Goal: Task Accomplishment & Management: Manage account settings

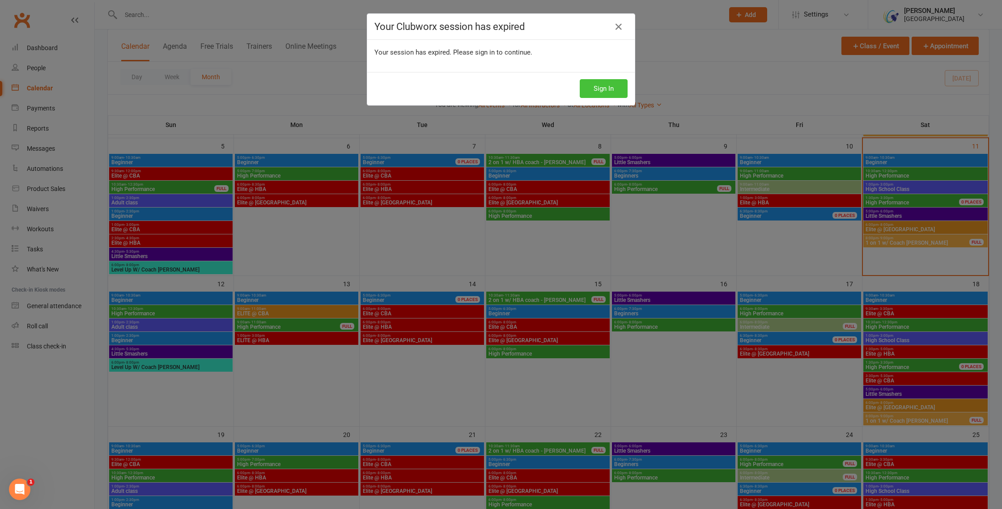
drag, startPoint x: 605, startPoint y: 88, endPoint x: 597, endPoint y: 89, distance: 8.5
click at [605, 88] on button "Sign In" at bounding box center [604, 88] width 48 height 19
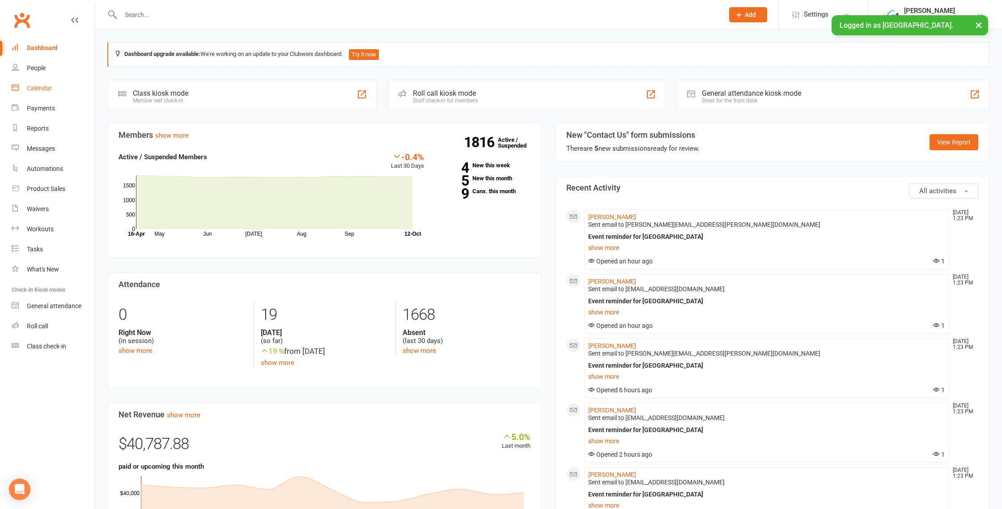
click at [38, 88] on div "Calendar" at bounding box center [39, 88] width 25 height 7
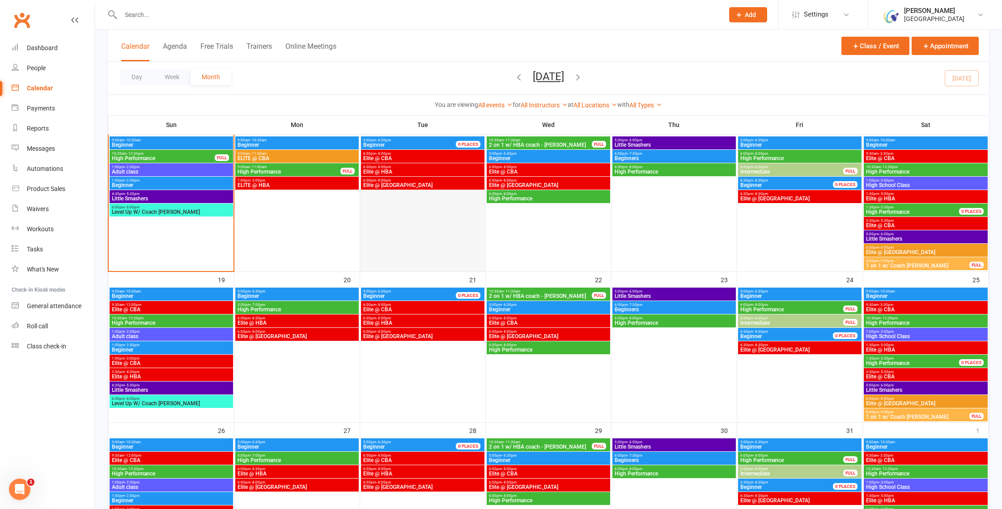
scroll to position [210, 0]
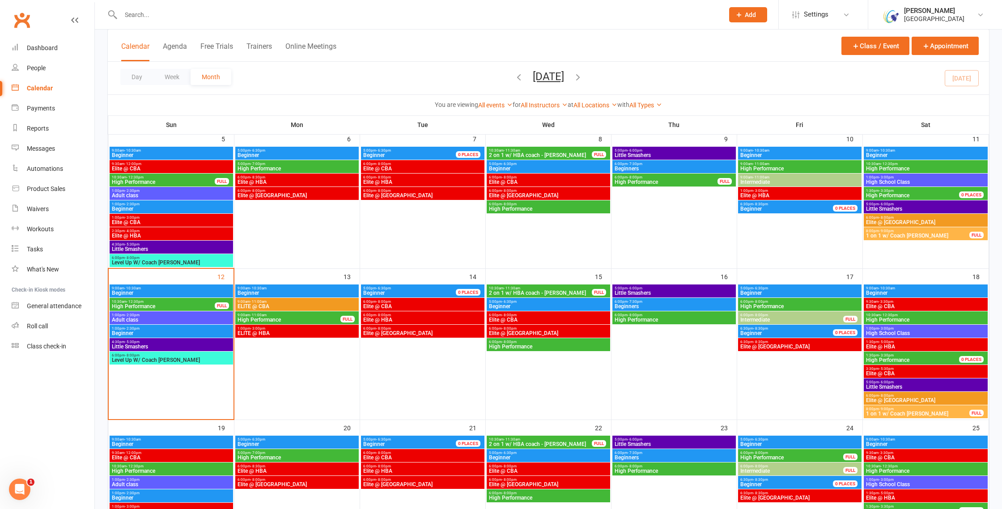
click at [261, 315] on span "- 11:00am" at bounding box center [258, 315] width 17 height 4
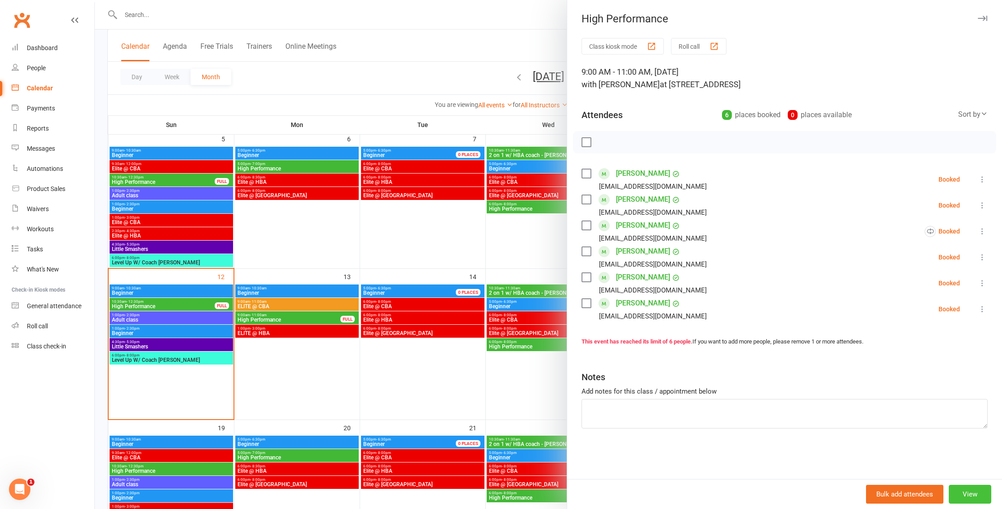
click at [973, 495] on button "View" at bounding box center [970, 494] width 43 height 19
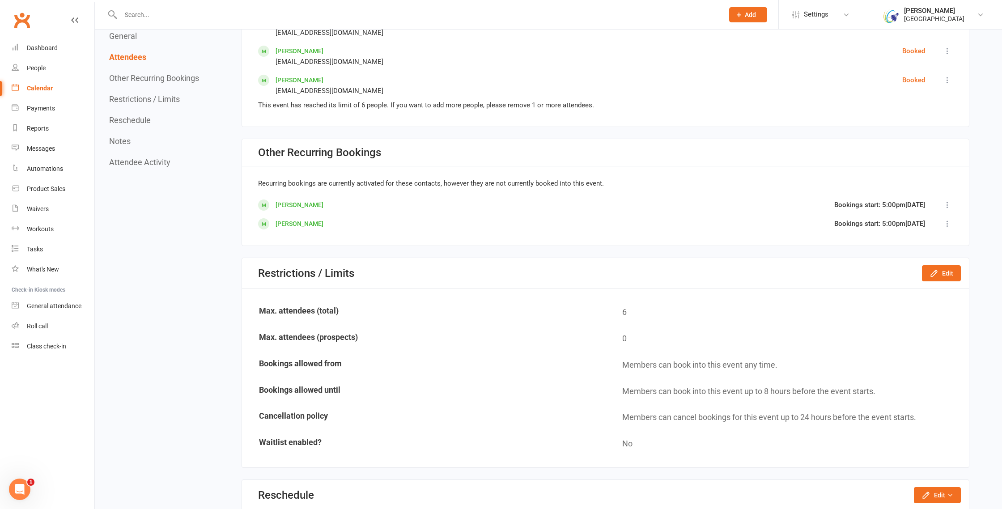
scroll to position [628, 0]
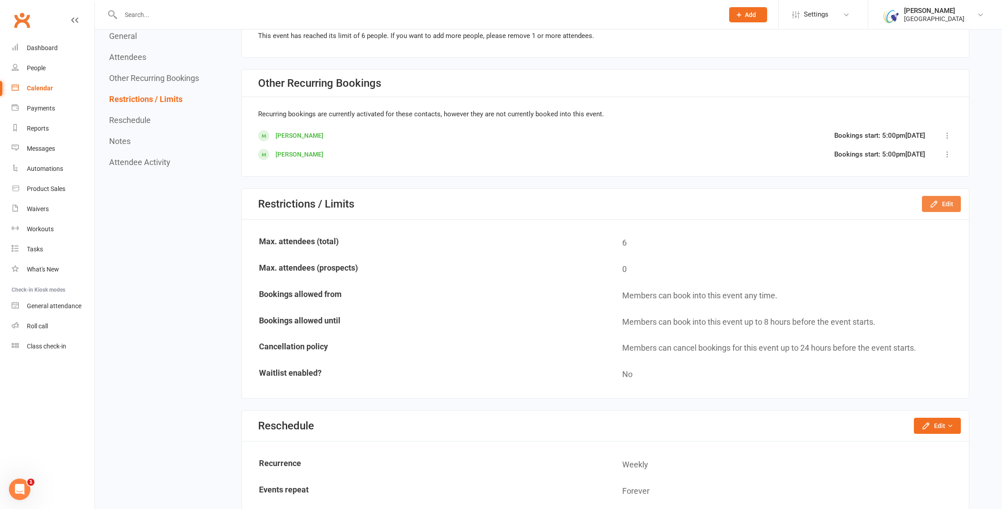
click at [946, 208] on button "Edit" at bounding box center [941, 204] width 39 height 16
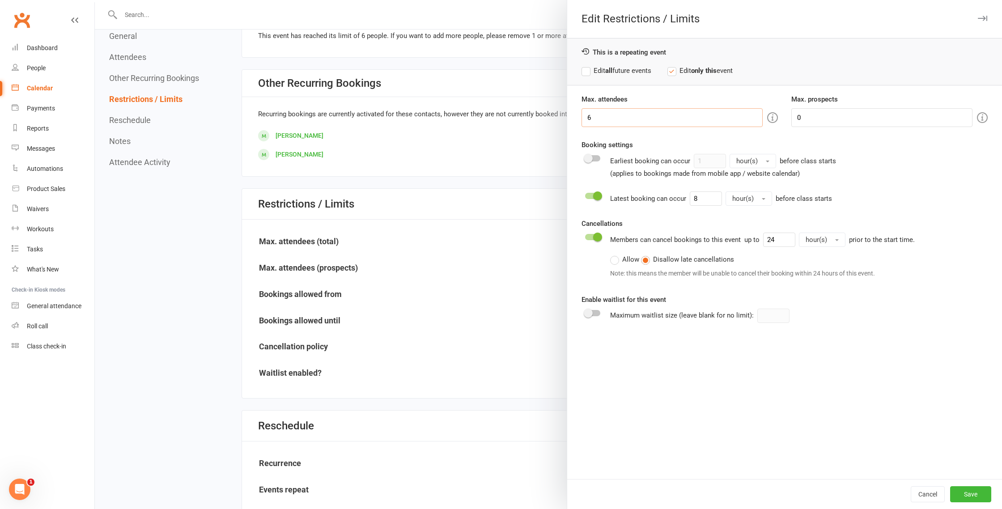
drag, startPoint x: 603, startPoint y: 114, endPoint x: 562, endPoint y: 114, distance: 40.7
click at [562, 0] on div "Edit Restrictions / Limits This is a repeating event Edit all future events Edi…" at bounding box center [548, 0] width 907 height 0
type input "12"
click at [980, 492] on button "Save" at bounding box center [970, 494] width 41 height 16
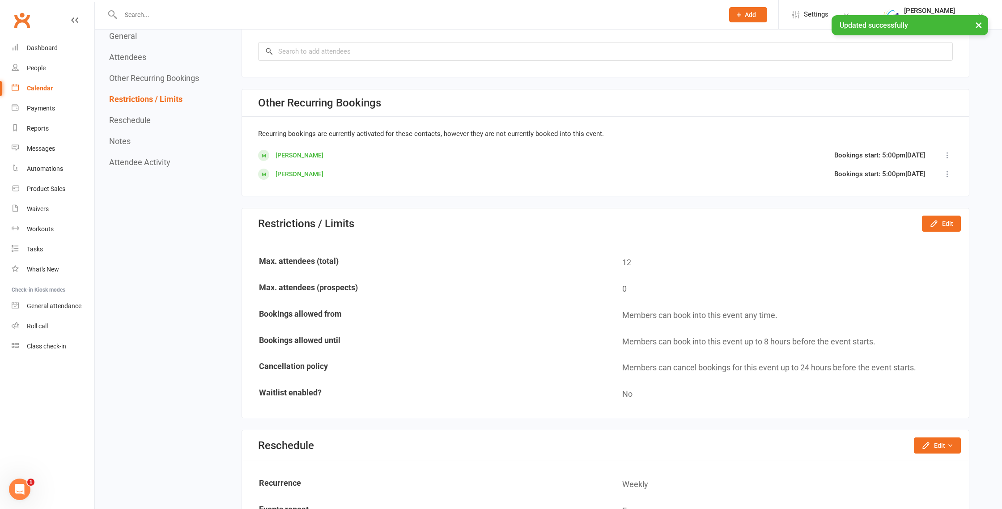
click at [35, 88] on div "Calendar" at bounding box center [40, 88] width 26 height 7
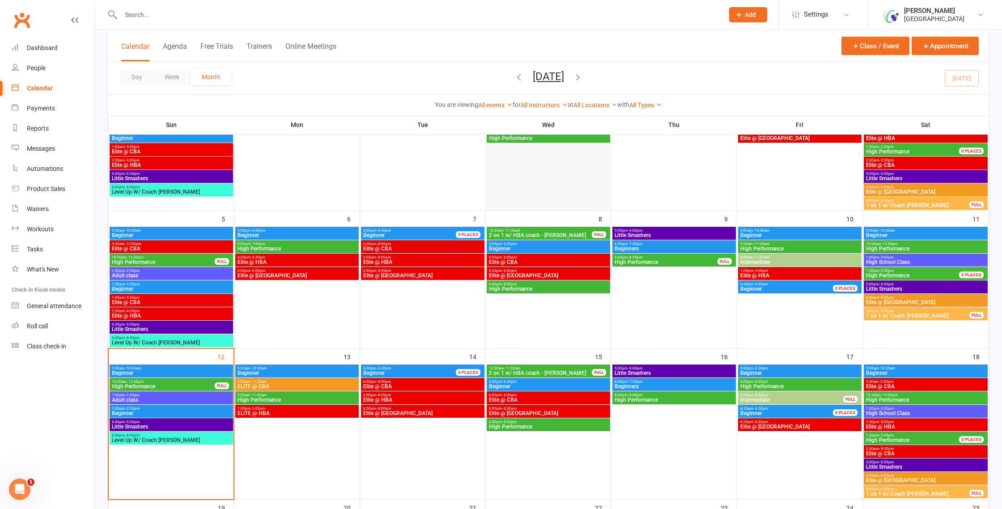
scroll to position [201, 0]
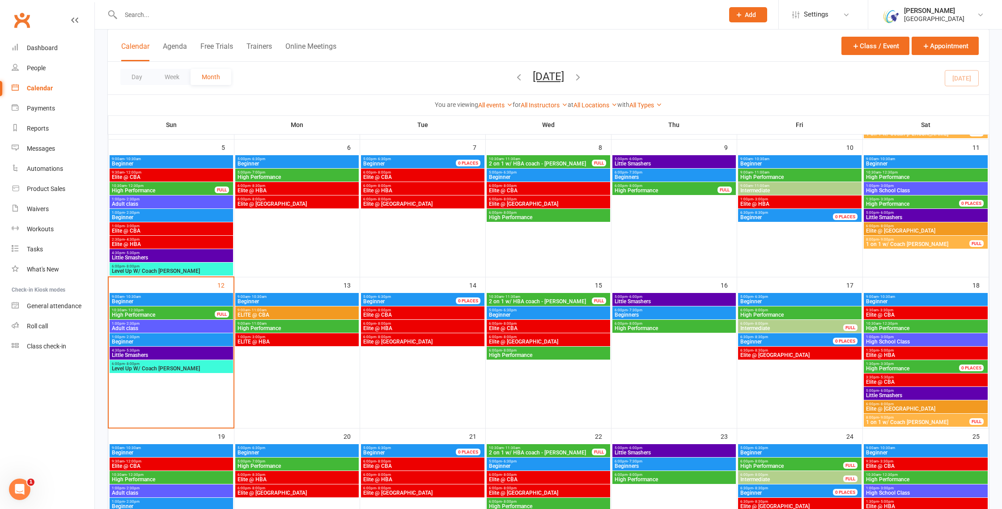
click at [265, 301] on span "Beginner" at bounding box center [297, 301] width 120 height 5
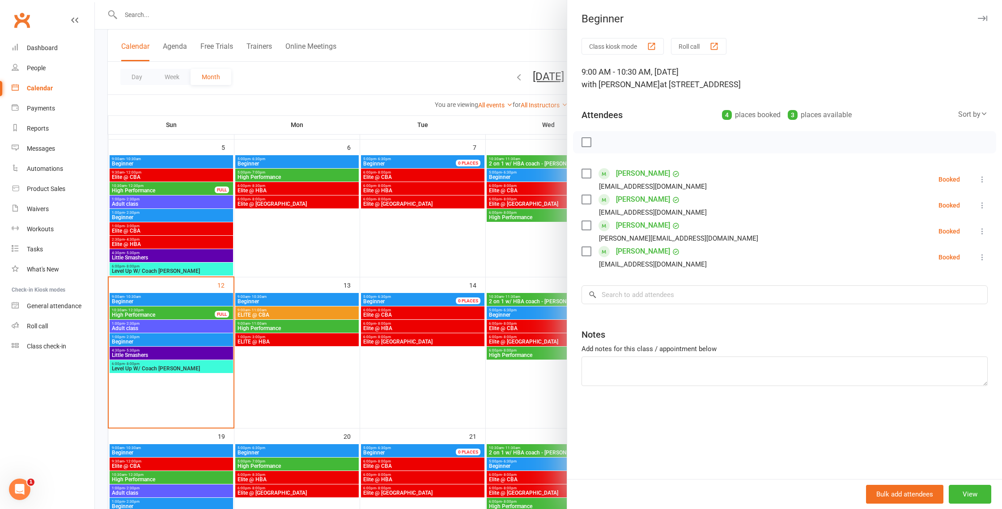
click at [265, 301] on div at bounding box center [548, 254] width 907 height 509
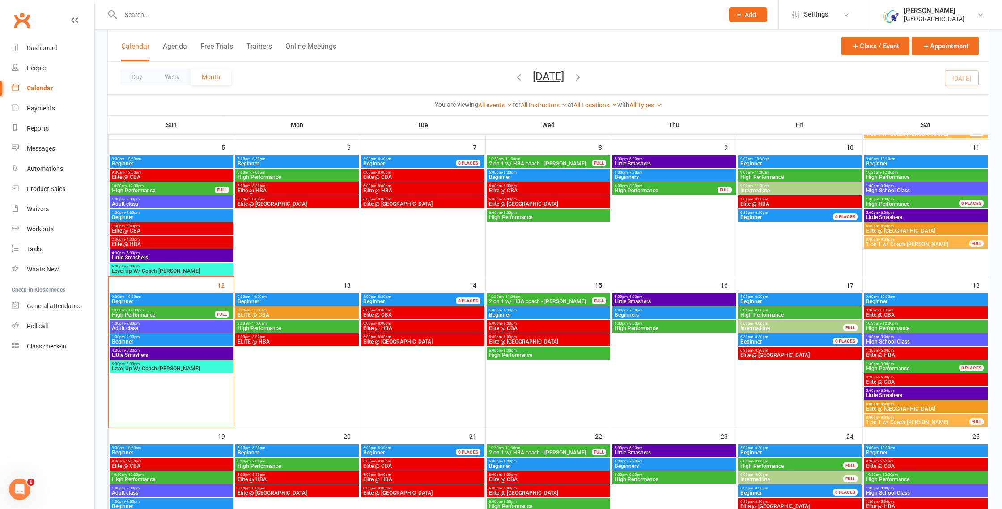
click at [277, 326] on span "High Performance" at bounding box center [297, 328] width 120 height 5
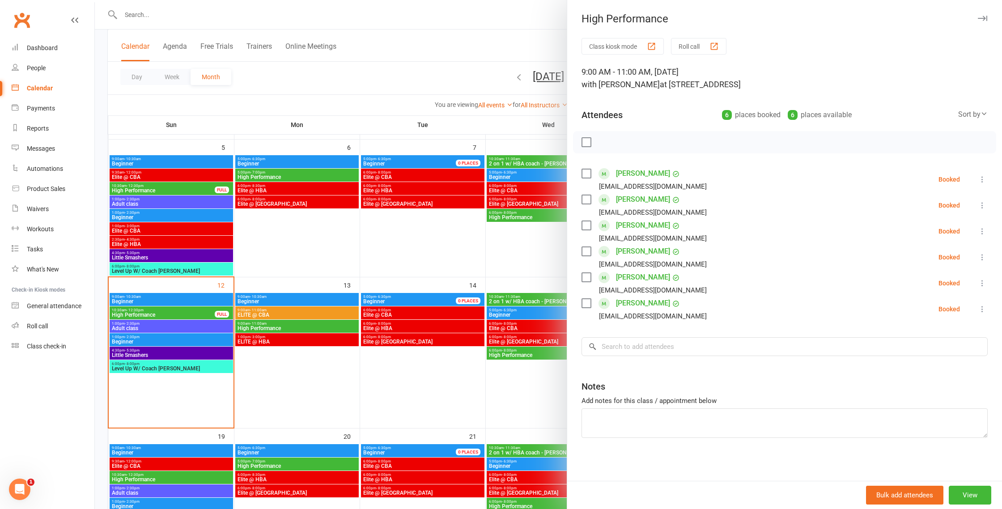
click at [277, 325] on div at bounding box center [548, 254] width 907 height 509
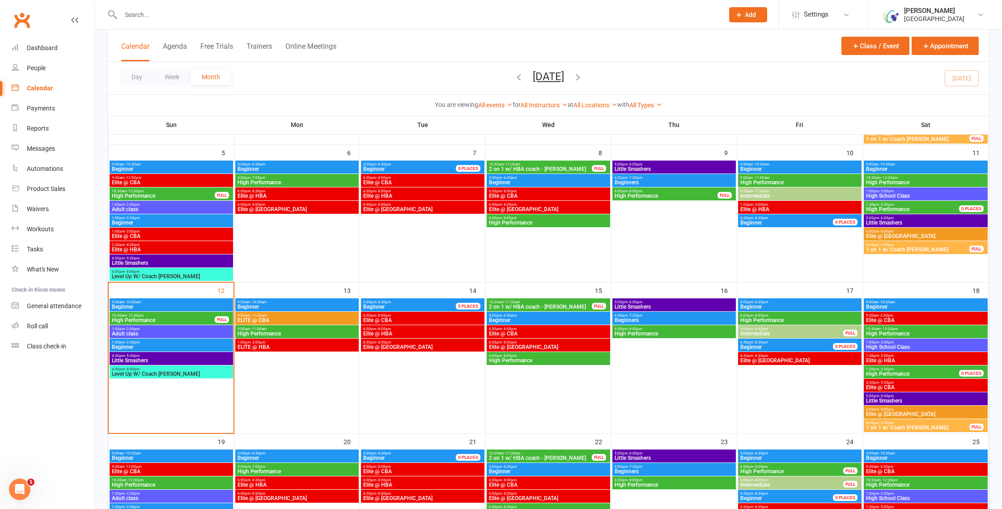
click at [278, 317] on span "9:00am - 11:00am" at bounding box center [297, 316] width 120 height 4
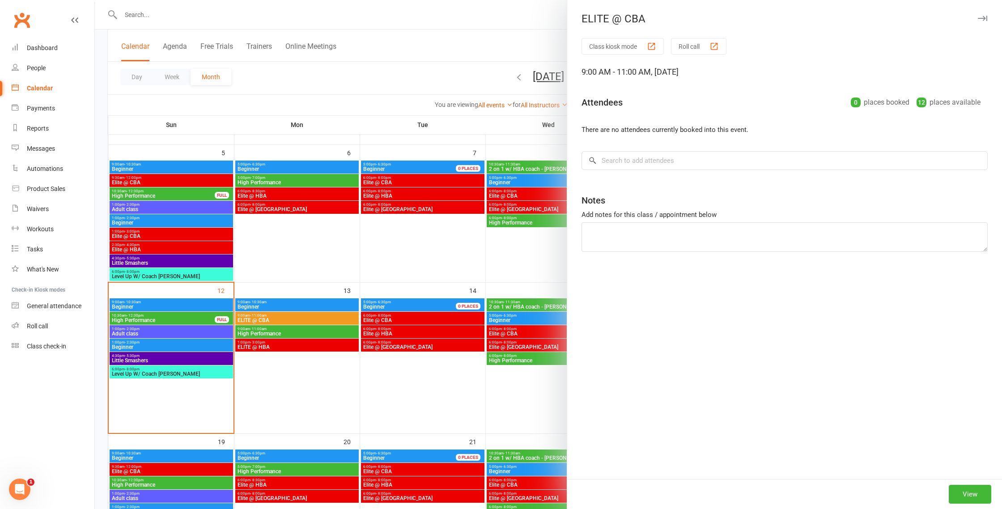
scroll to position [195, 0]
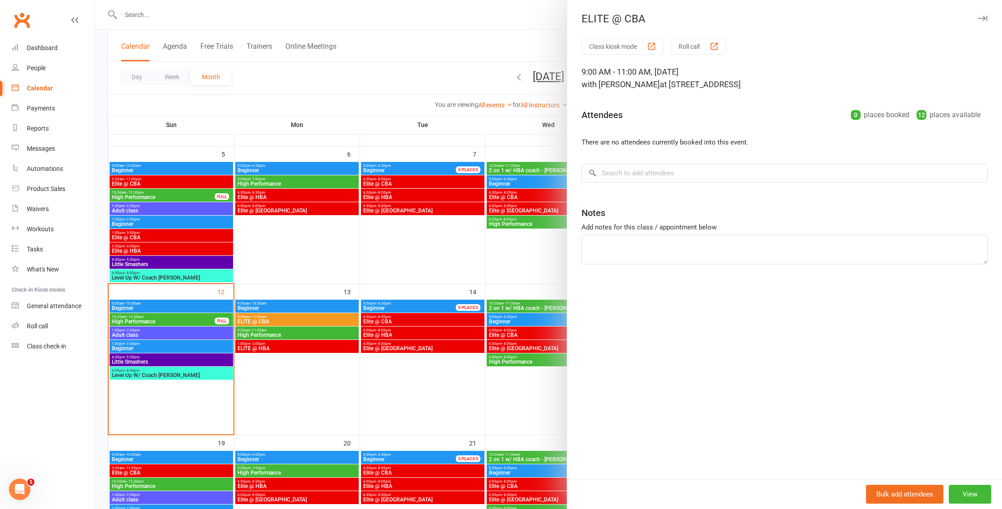
click at [278, 317] on div at bounding box center [548, 254] width 907 height 509
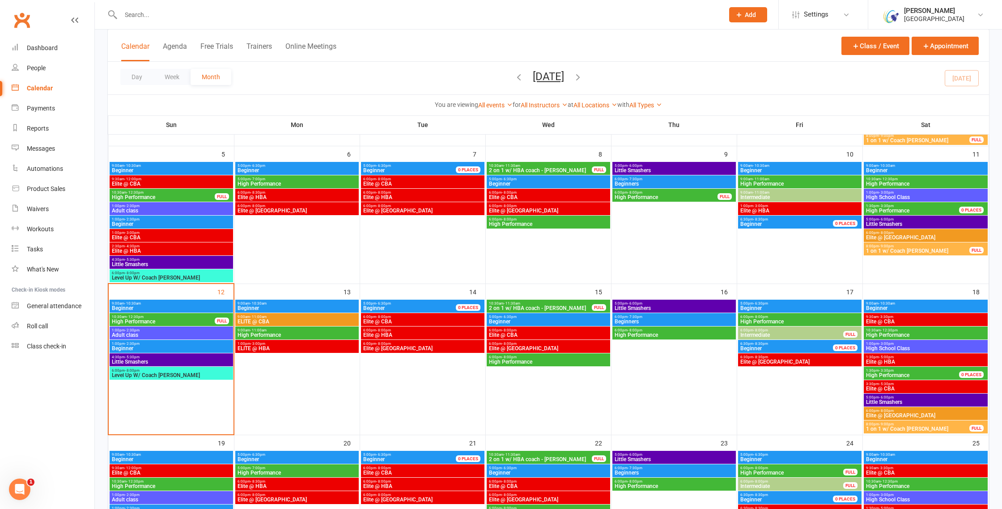
scroll to position [194, 0]
click at [269, 346] on span "ELITE @ HBA" at bounding box center [297, 348] width 120 height 5
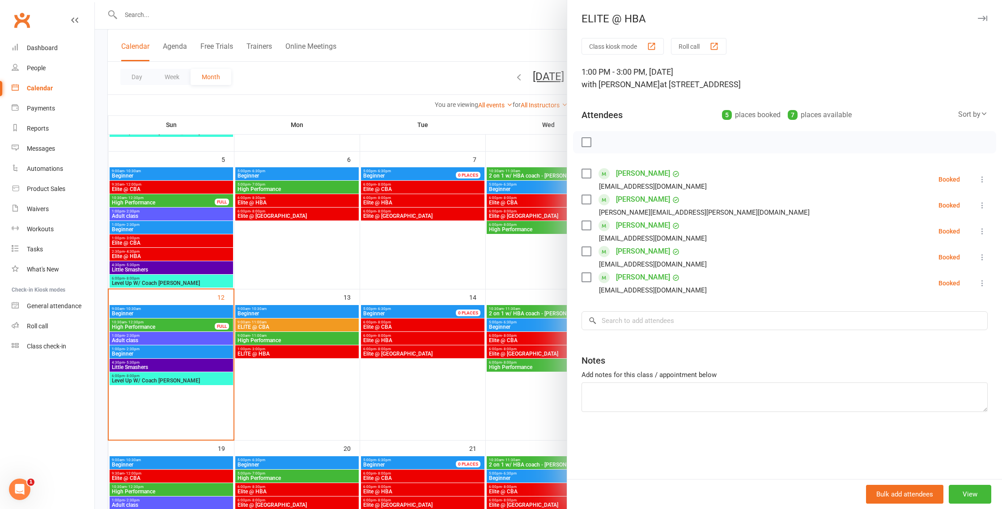
scroll to position [186, 0]
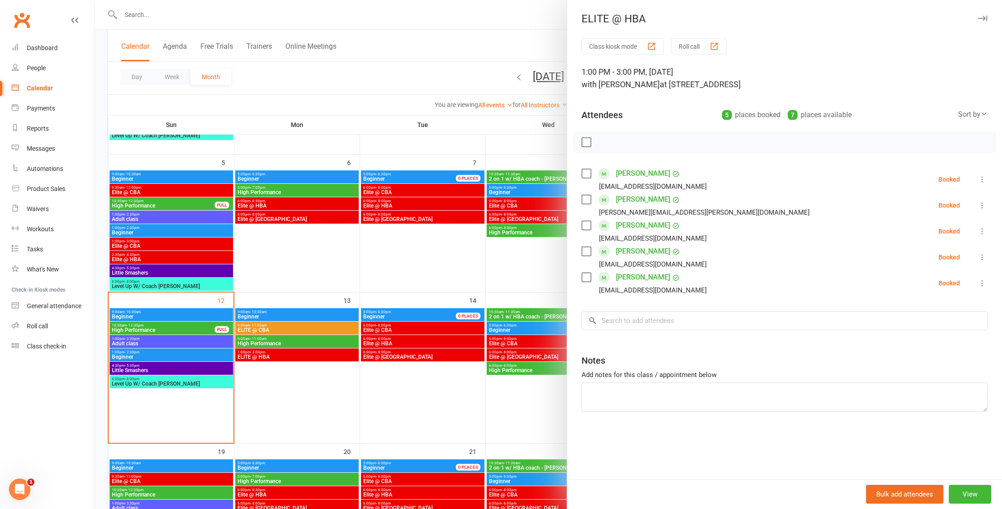
click at [276, 320] on div at bounding box center [548, 254] width 907 height 509
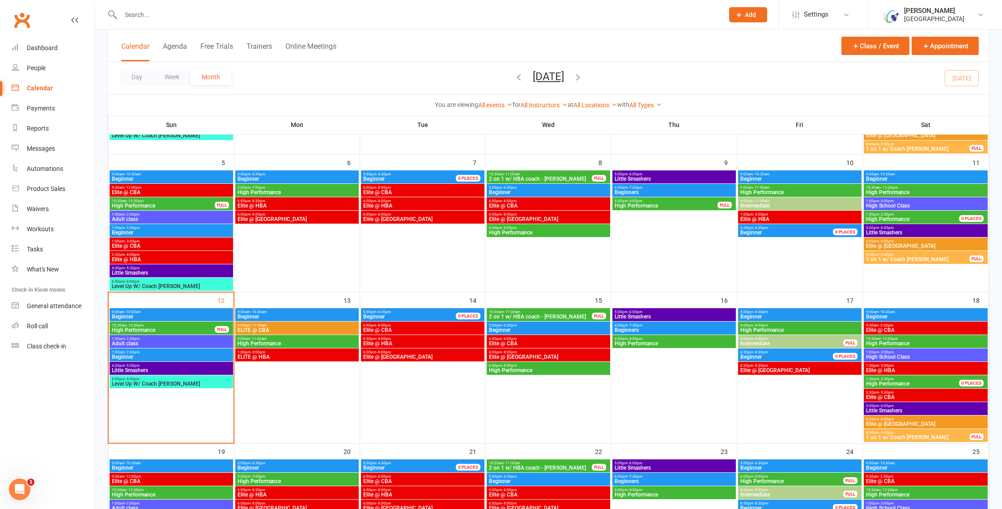
click at [278, 318] on span "Beginner" at bounding box center [297, 316] width 120 height 5
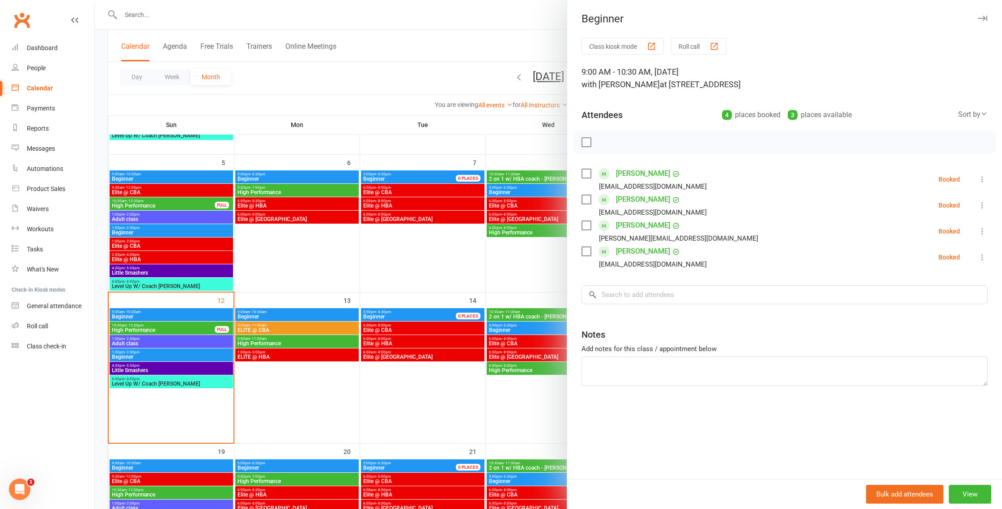
click at [278, 318] on div at bounding box center [548, 254] width 907 height 509
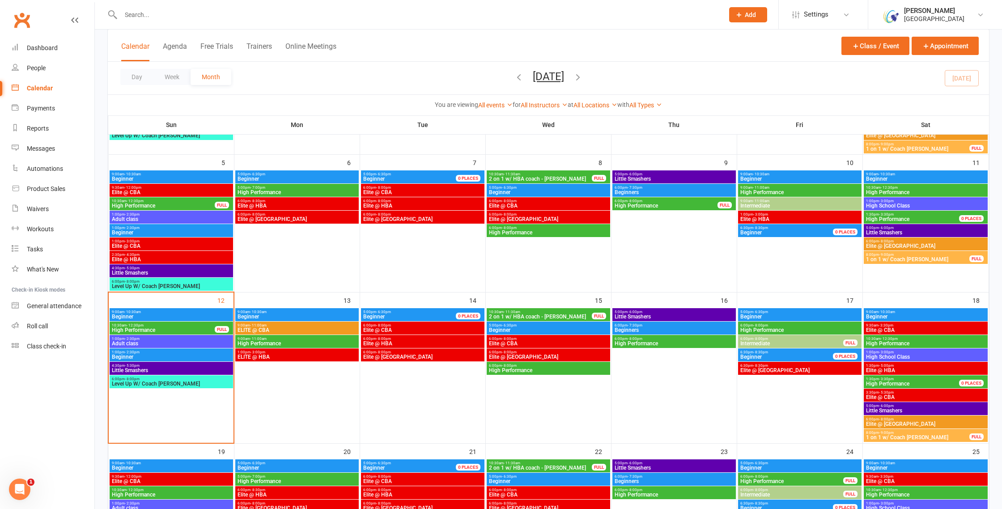
click at [273, 339] on span "9:00am - 11:00am" at bounding box center [297, 339] width 120 height 4
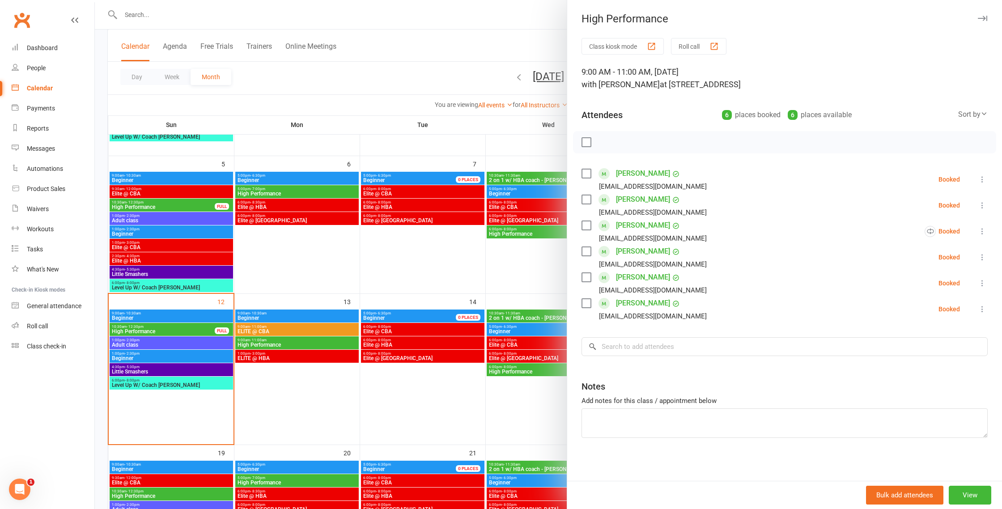
click at [264, 319] on div at bounding box center [548, 254] width 907 height 509
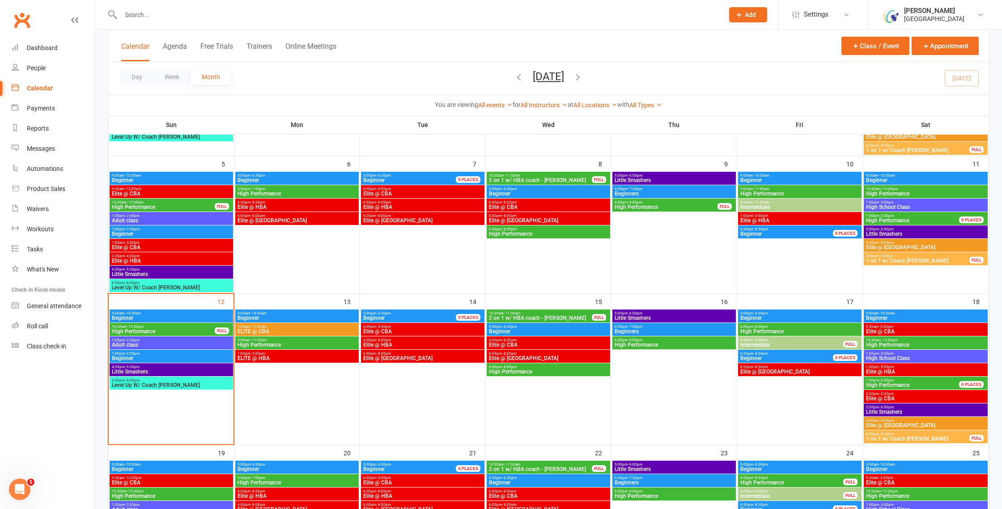
click at [266, 317] on span "Beginner" at bounding box center [297, 317] width 120 height 5
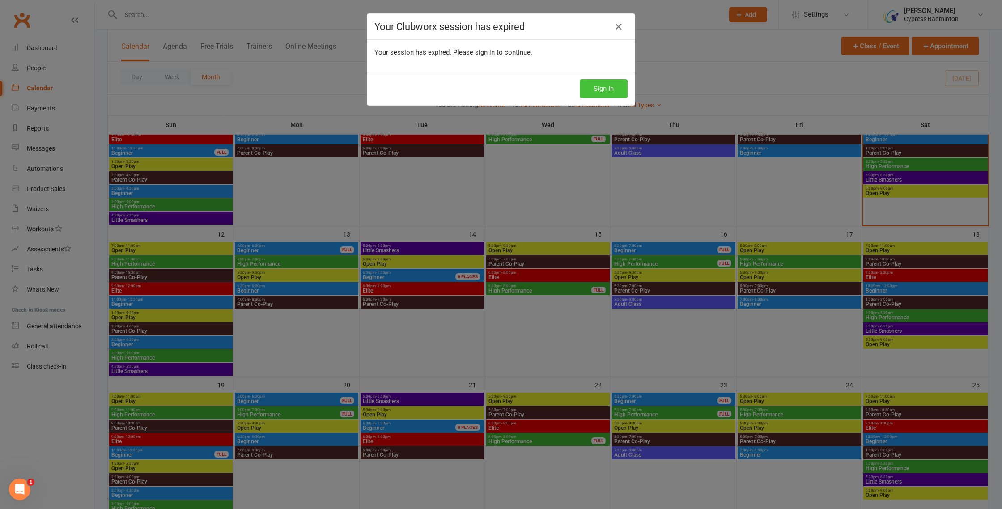
click at [609, 87] on button "Sign In" at bounding box center [604, 88] width 48 height 19
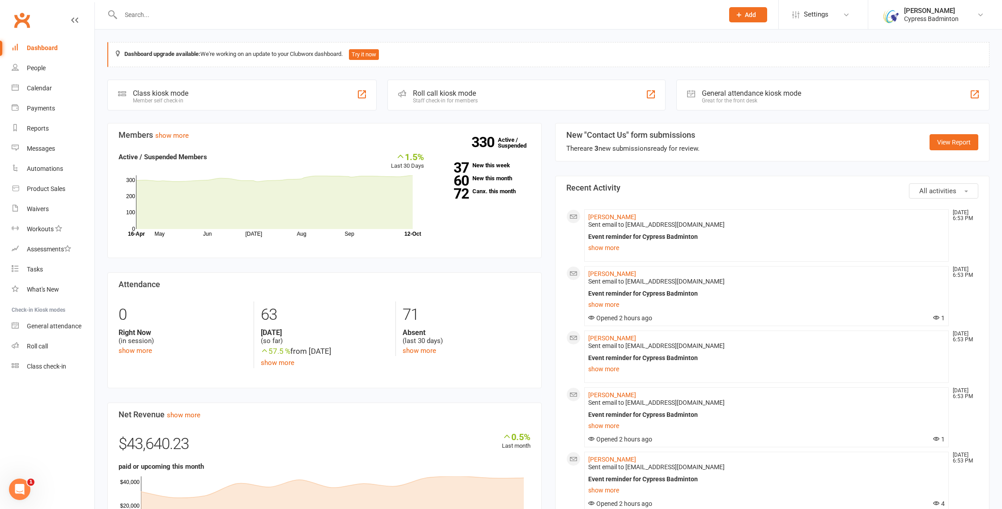
click at [337, 14] on input "text" at bounding box center [418, 15] width 600 height 13
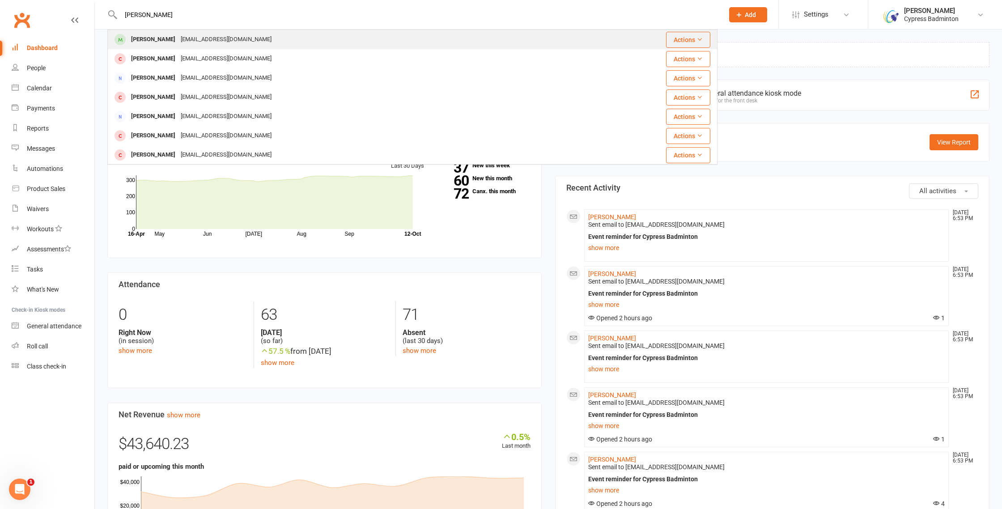
type input "lucas"
click at [315, 38] on div "Lucas Ou pengyuching690806@gmail.com" at bounding box center [341, 39] width 467 height 18
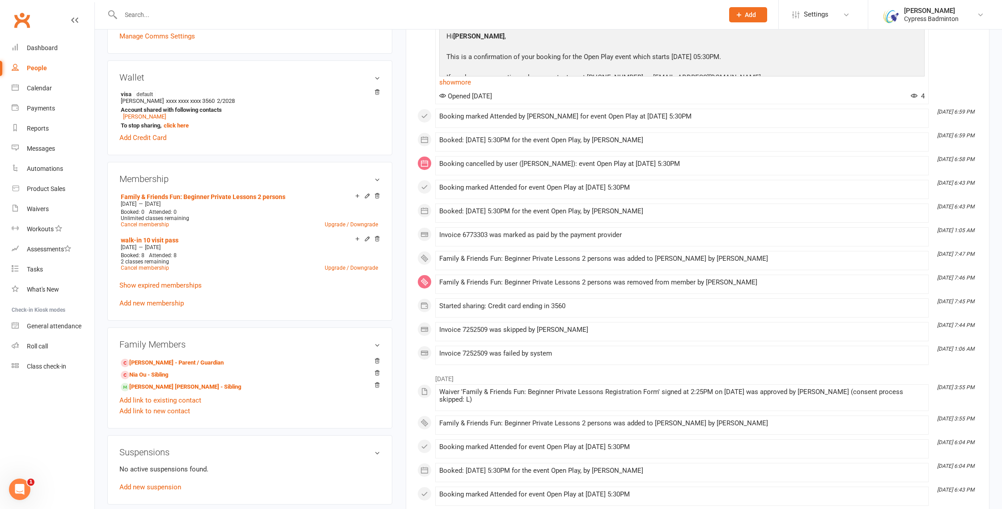
scroll to position [260, 0]
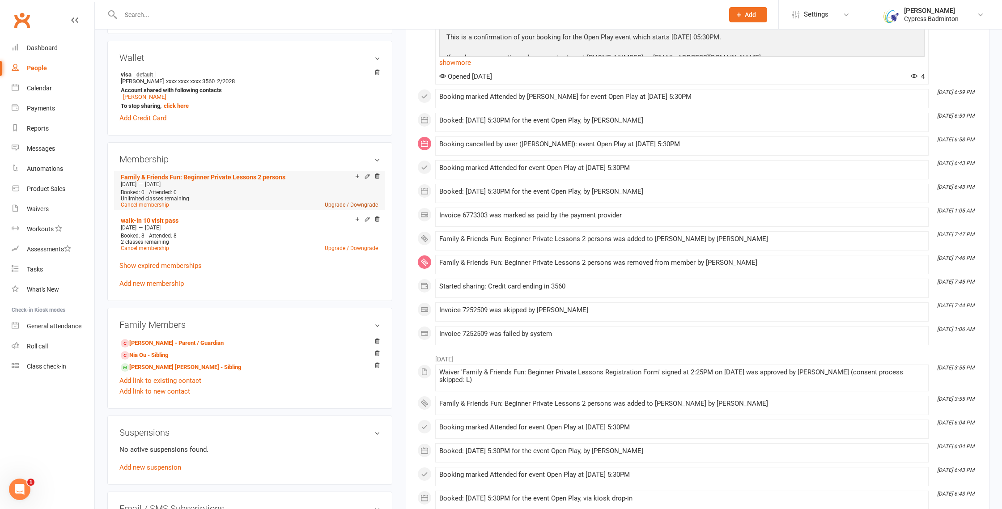
click at [348, 203] on link "Upgrade / Downgrade" at bounding box center [351, 205] width 53 height 6
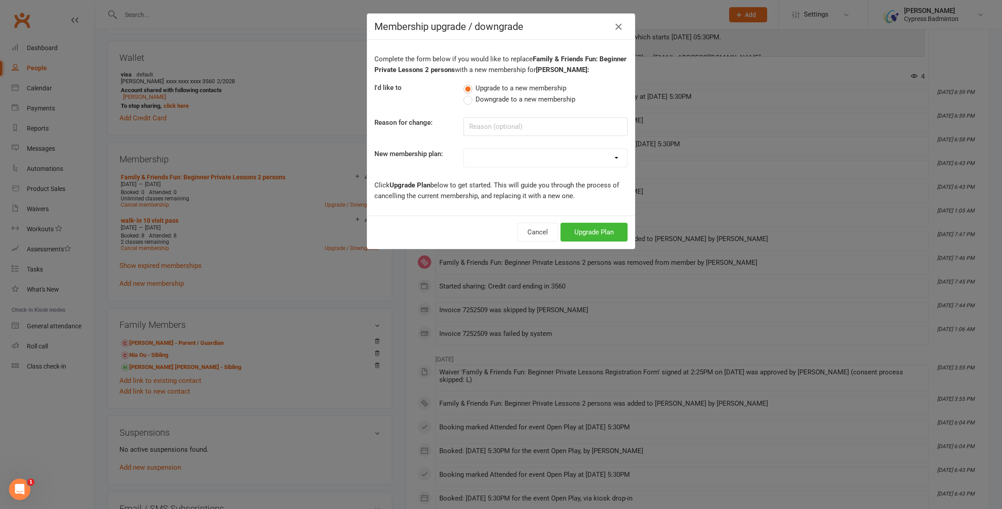
click at [607, 156] on select "walk-in 1 visit pass walk-in 5 visit pass walk-in 10 visit pass walk-in 25 visi…" at bounding box center [545, 158] width 163 height 18
select select "107"
click at [464, 149] on select "walk-in 1 visit pass walk-in 5 visit pass walk-in 10 visit pass walk-in 25 visi…" at bounding box center [545, 158] width 163 height 18
click at [613, 231] on button "Upgrade Plan" at bounding box center [594, 232] width 67 height 19
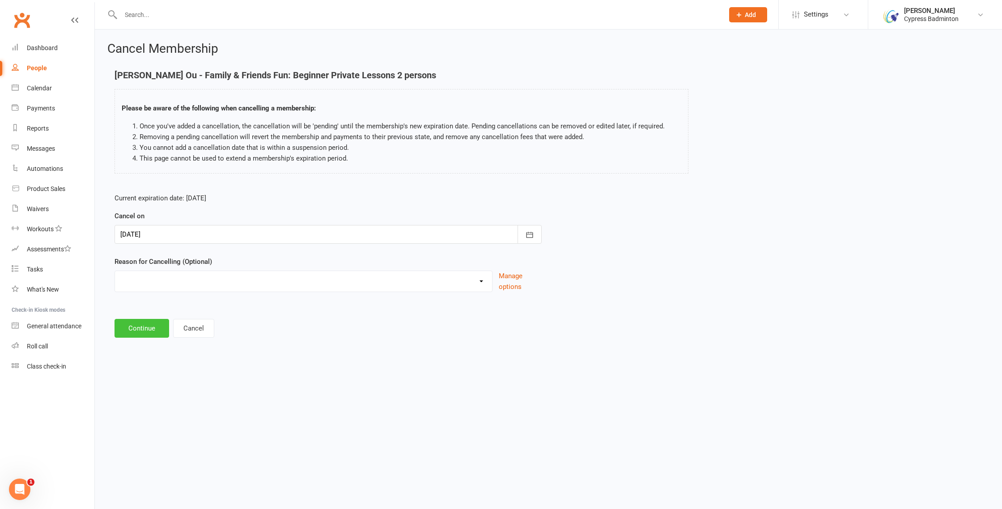
click at [130, 335] on button "Continue" at bounding box center [142, 328] width 55 height 19
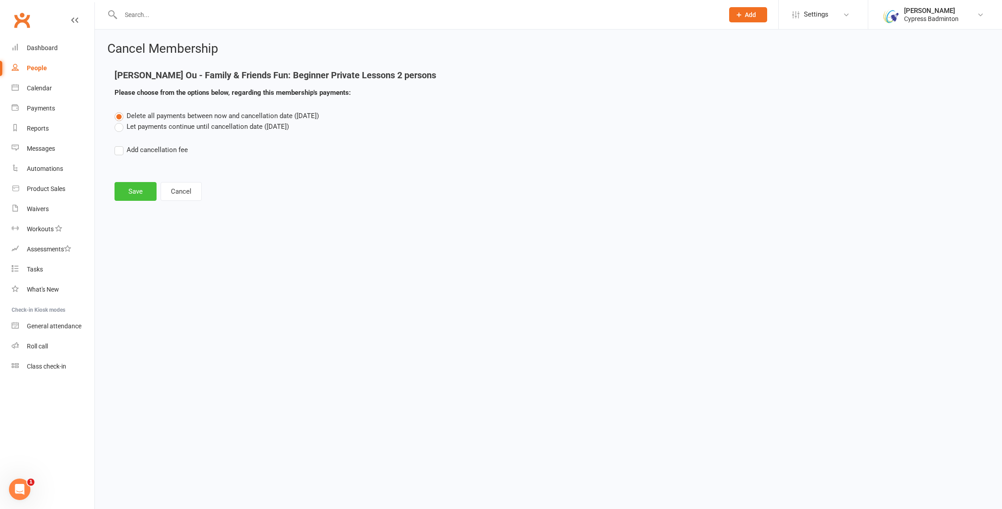
click at [129, 190] on button "Save" at bounding box center [136, 191] width 42 height 19
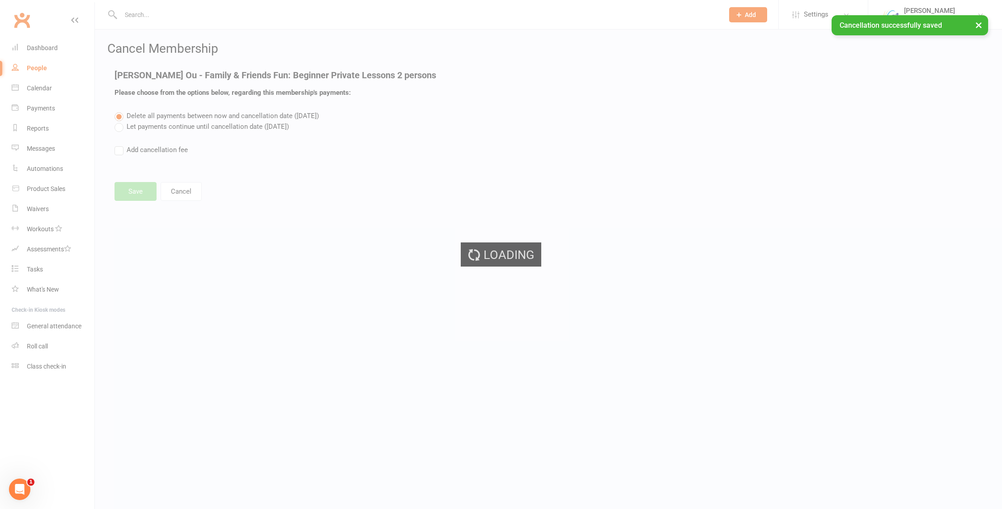
select select "17"
select select "2"
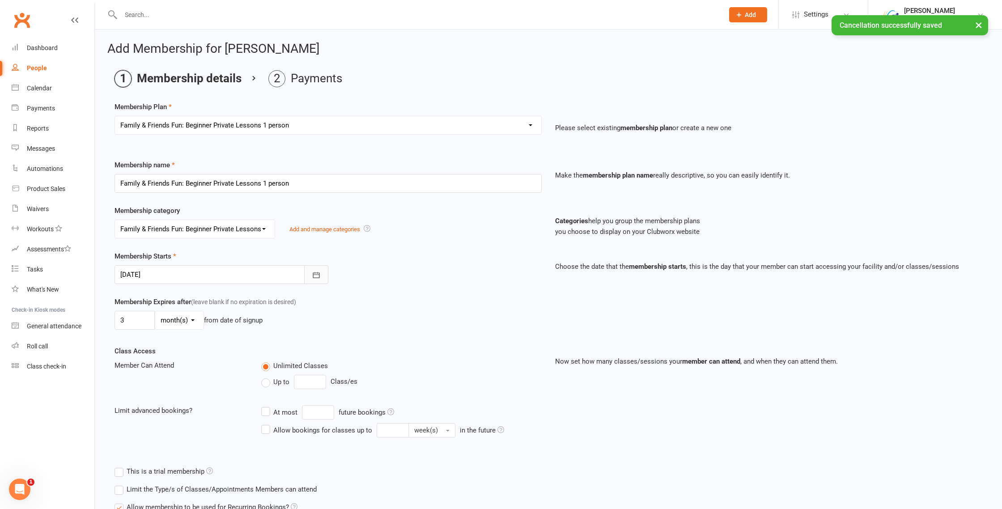
click at [318, 278] on icon "button" at bounding box center [316, 275] width 9 height 9
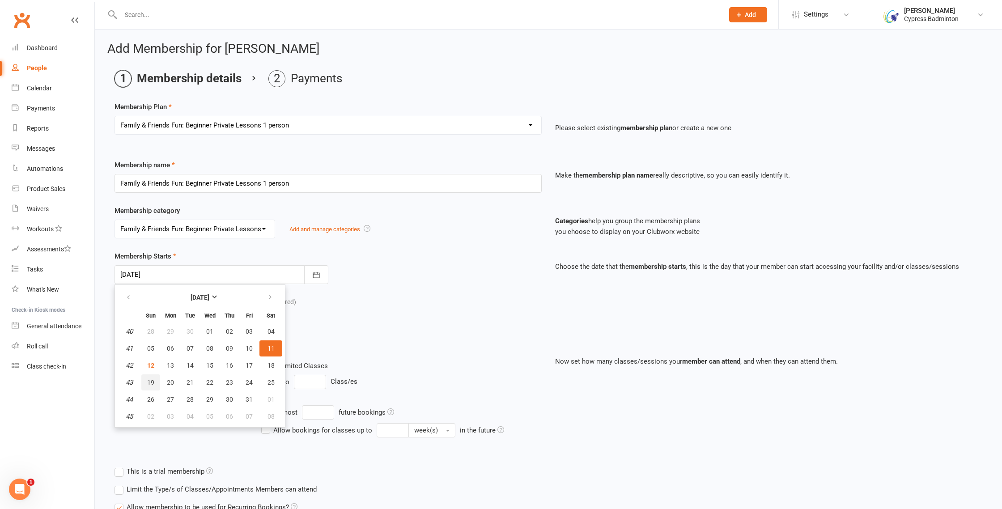
click at [153, 382] on span "19" at bounding box center [150, 382] width 7 height 7
type input "19 Oct 2025"
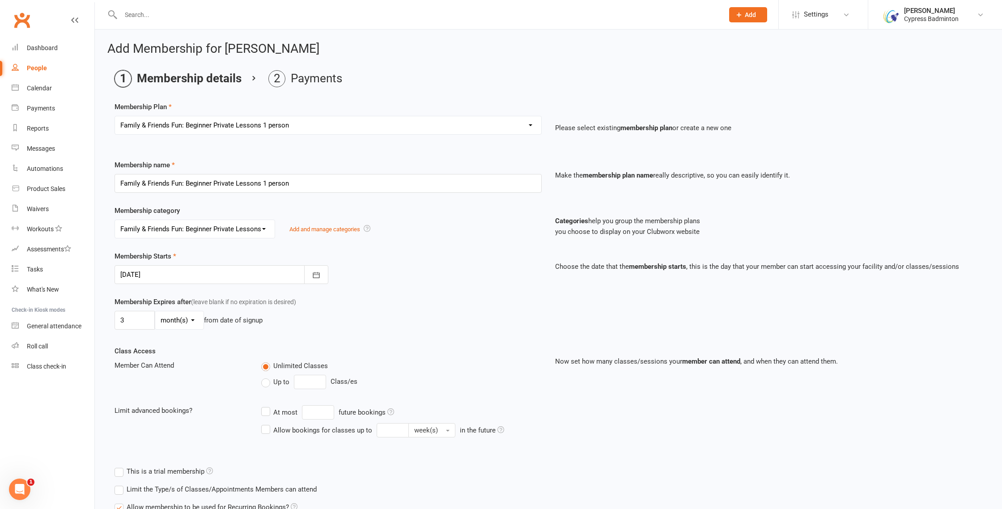
scroll to position [83, 0]
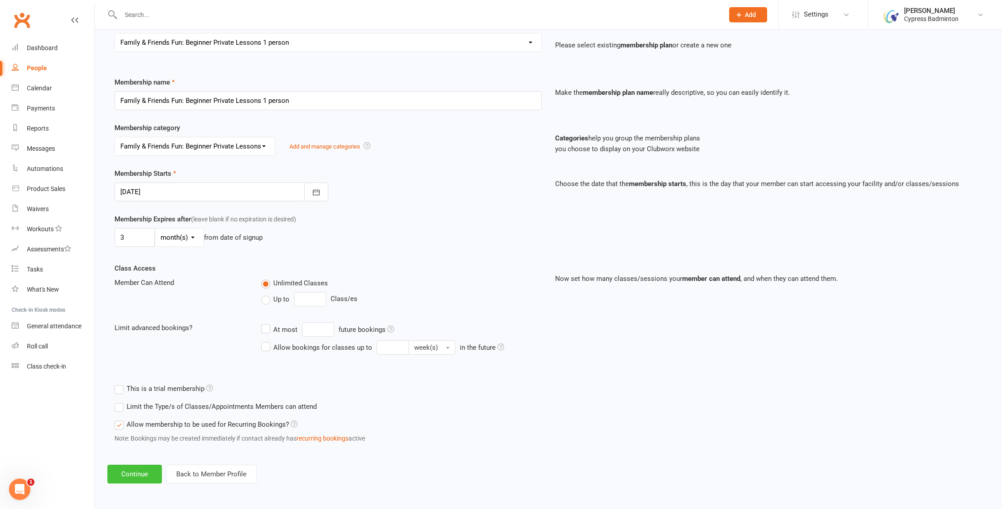
click at [128, 478] on button "Continue" at bounding box center [134, 474] width 55 height 19
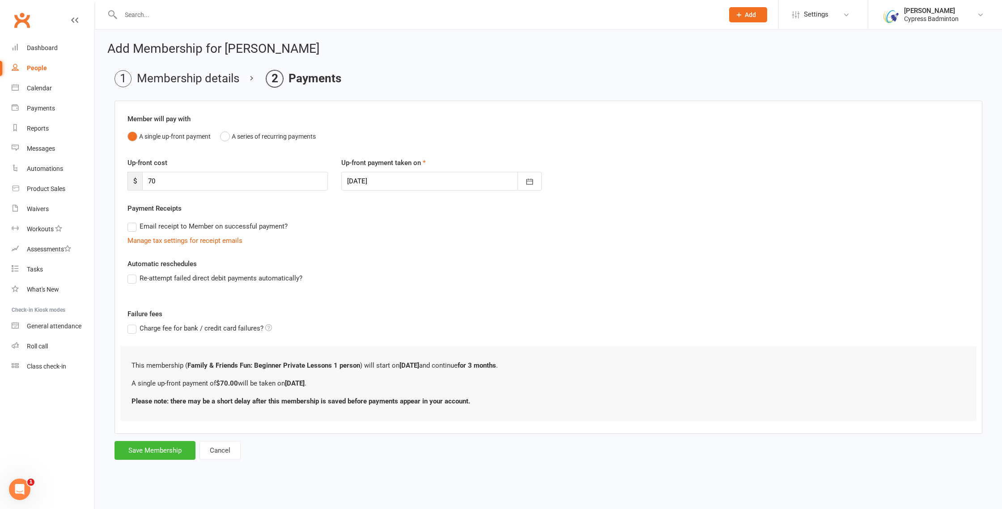
scroll to position [0, 0]
drag, startPoint x: 160, startPoint y: 181, endPoint x: 140, endPoint y: 180, distance: 20.1
click at [140, 180] on div "$ 70" at bounding box center [228, 181] width 200 height 19
type input "280"
click at [153, 447] on button "Save Membership" at bounding box center [155, 450] width 81 height 19
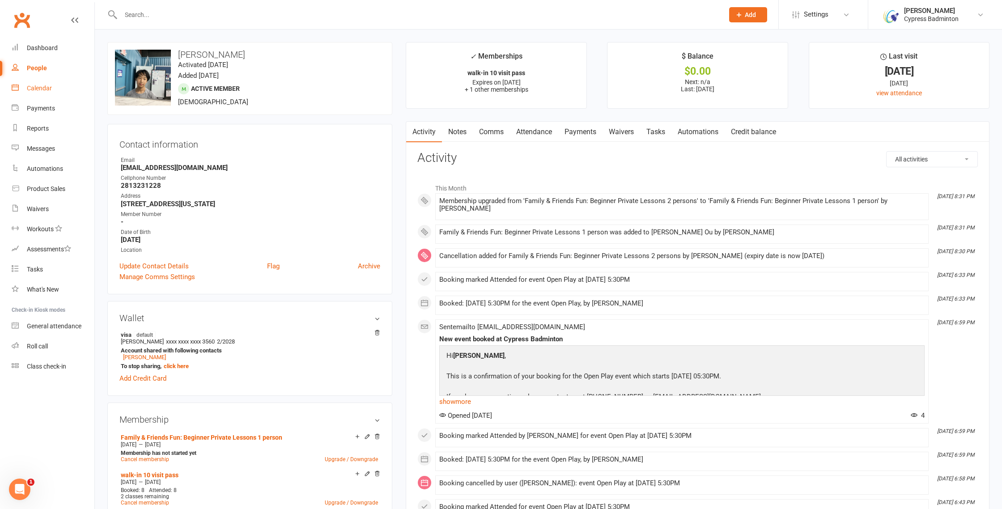
click at [39, 88] on div "Calendar" at bounding box center [39, 88] width 25 height 7
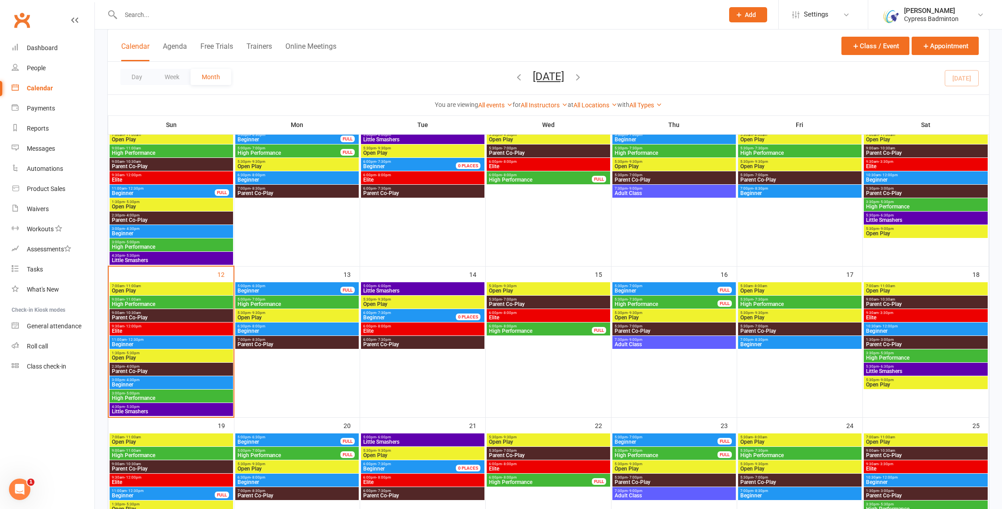
scroll to position [232, 0]
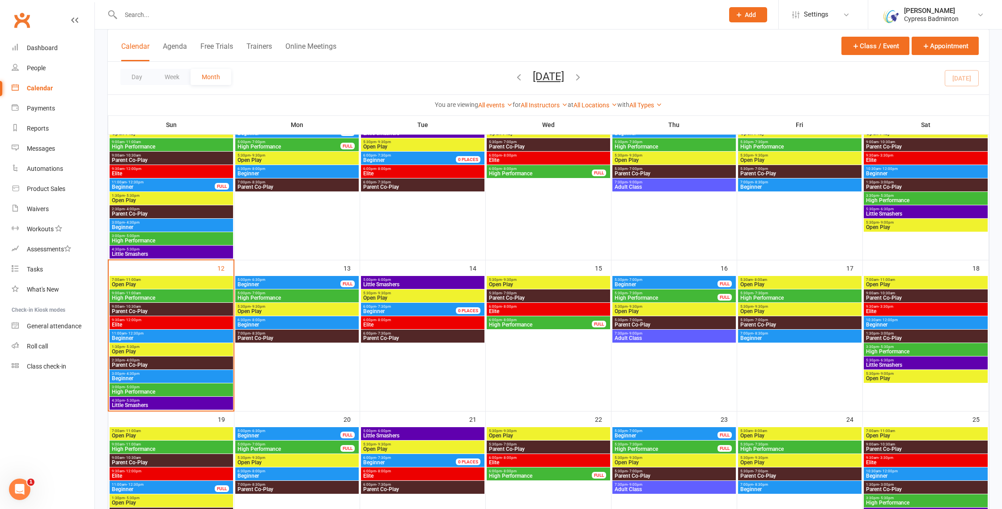
click at [264, 319] on span "6:30pm - 8:00pm" at bounding box center [297, 320] width 120 height 4
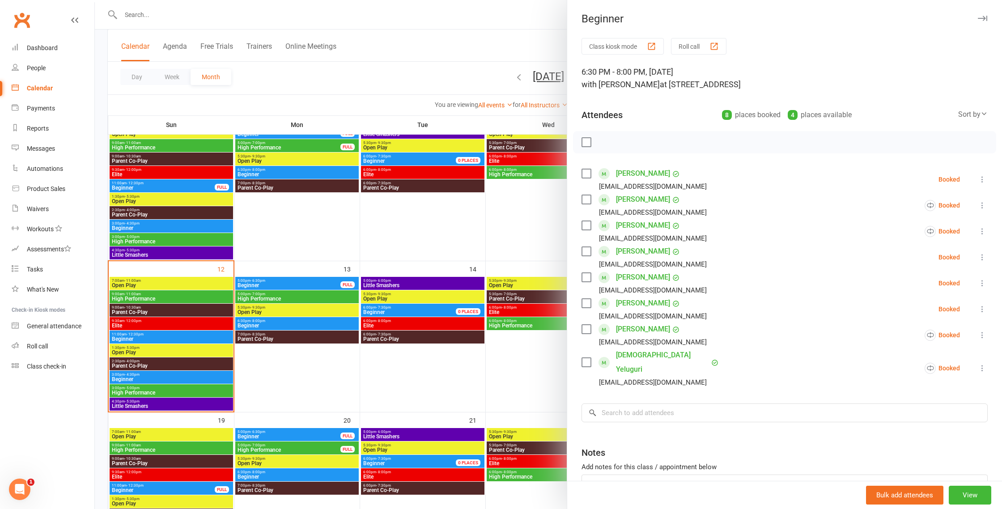
click at [274, 287] on div at bounding box center [548, 254] width 907 height 509
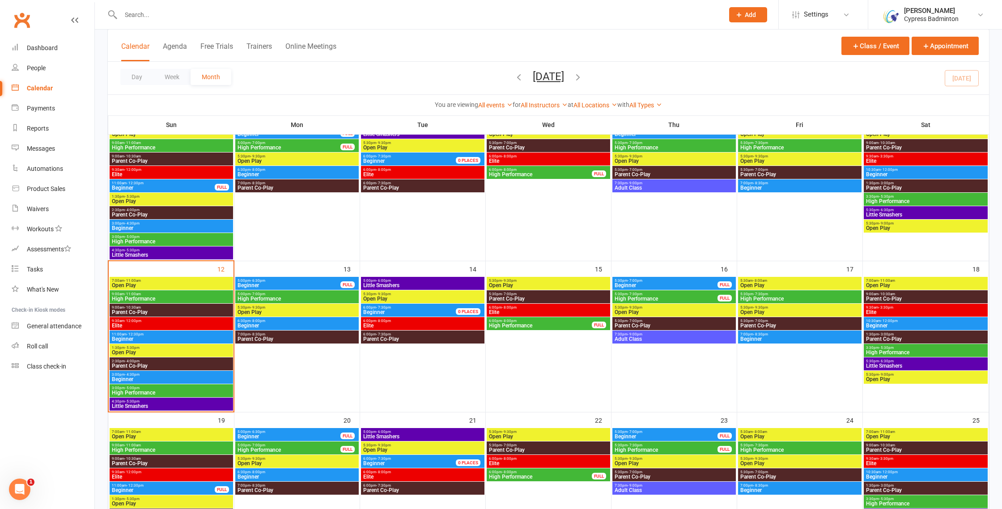
click at [277, 284] on span "Beginner" at bounding box center [289, 285] width 104 height 5
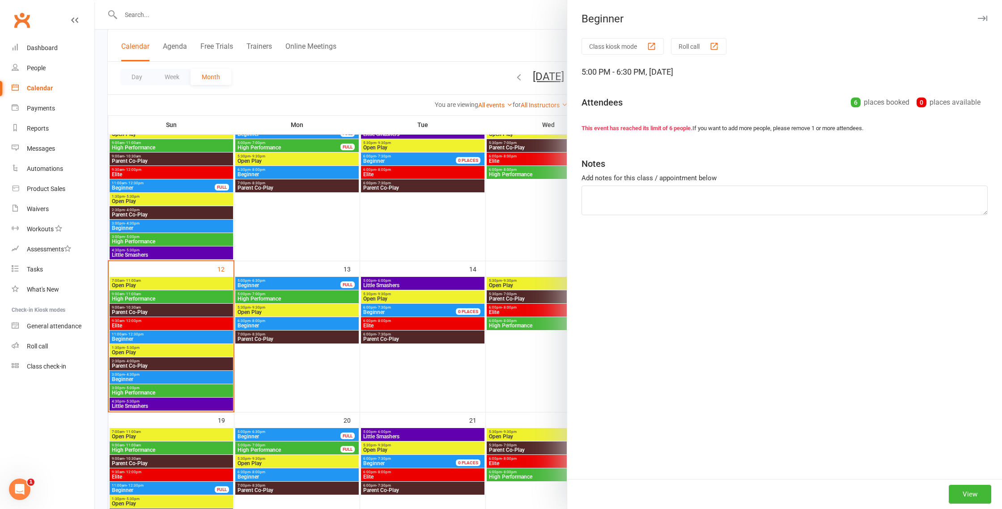
scroll to position [230, 0]
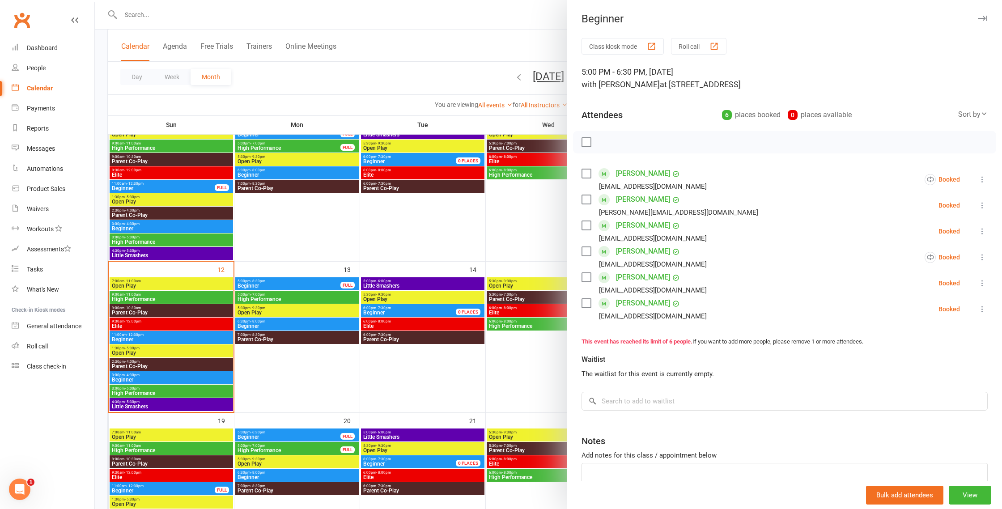
click at [277, 284] on div at bounding box center [548, 254] width 907 height 509
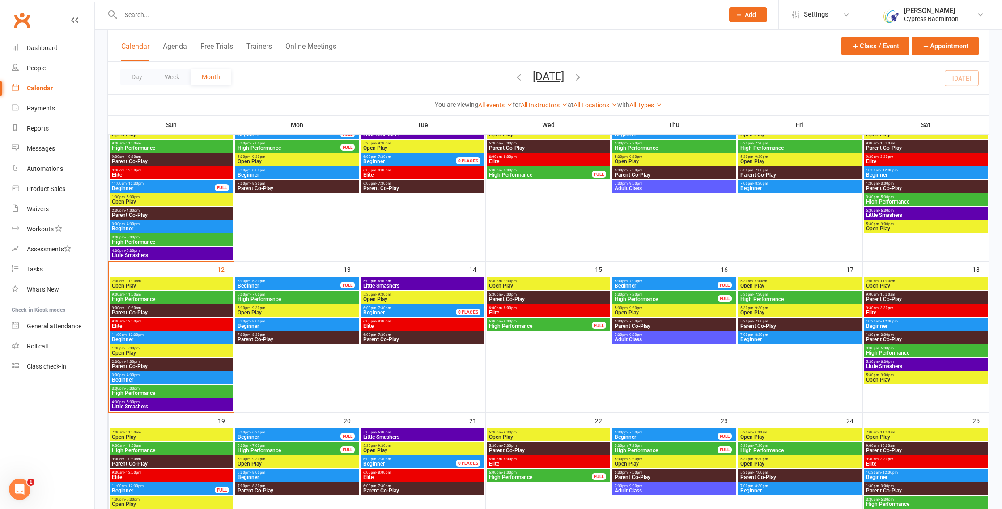
click at [277, 297] on span "High Performance" at bounding box center [297, 299] width 120 height 5
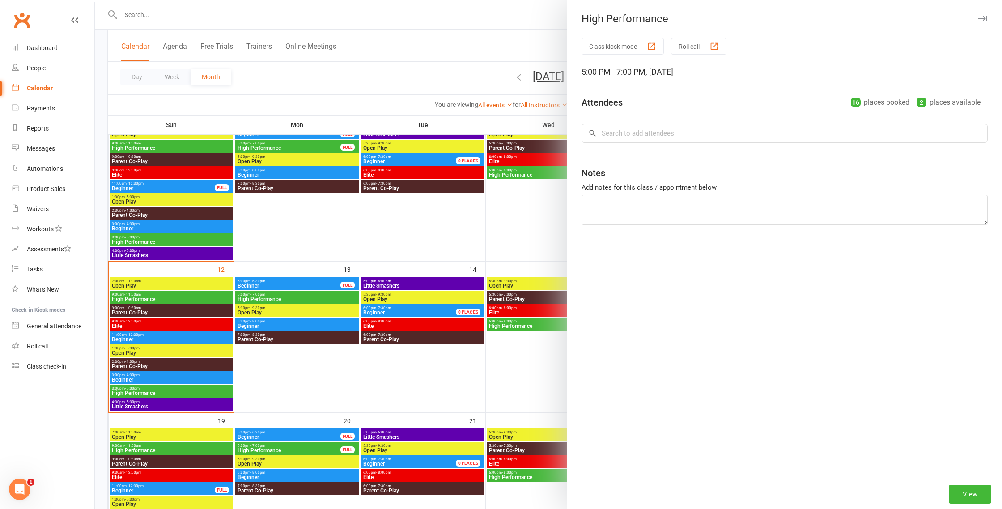
scroll to position [229, 0]
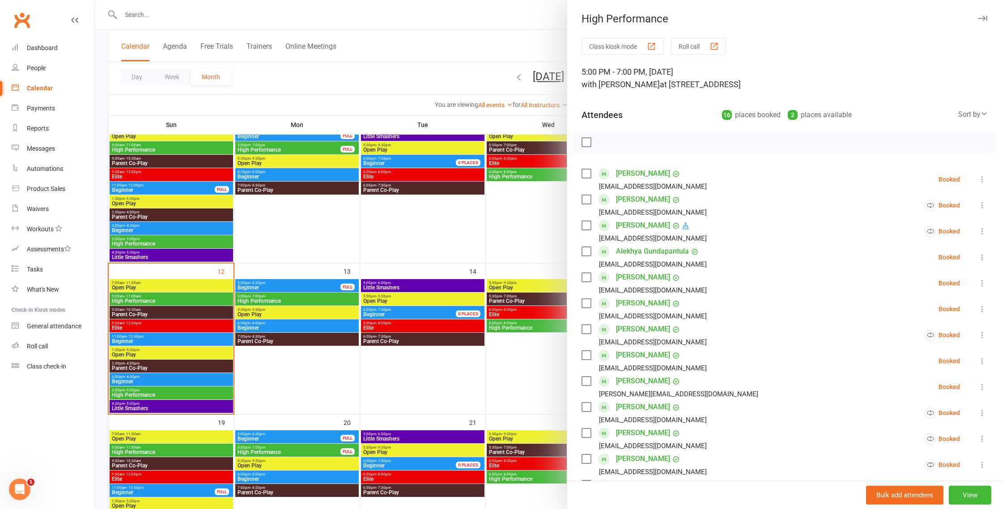
click at [277, 297] on div at bounding box center [548, 254] width 907 height 509
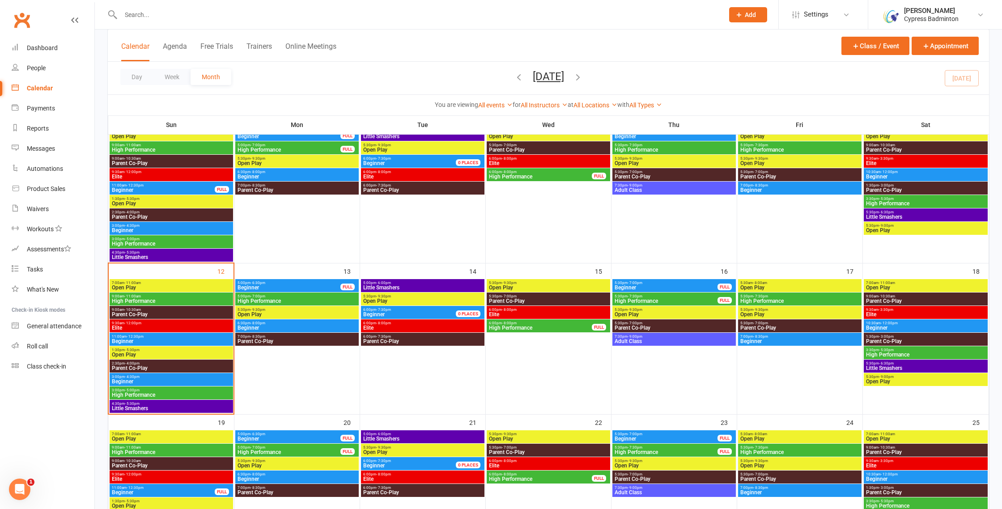
click at [327, 16] on input "text" at bounding box center [418, 15] width 600 height 13
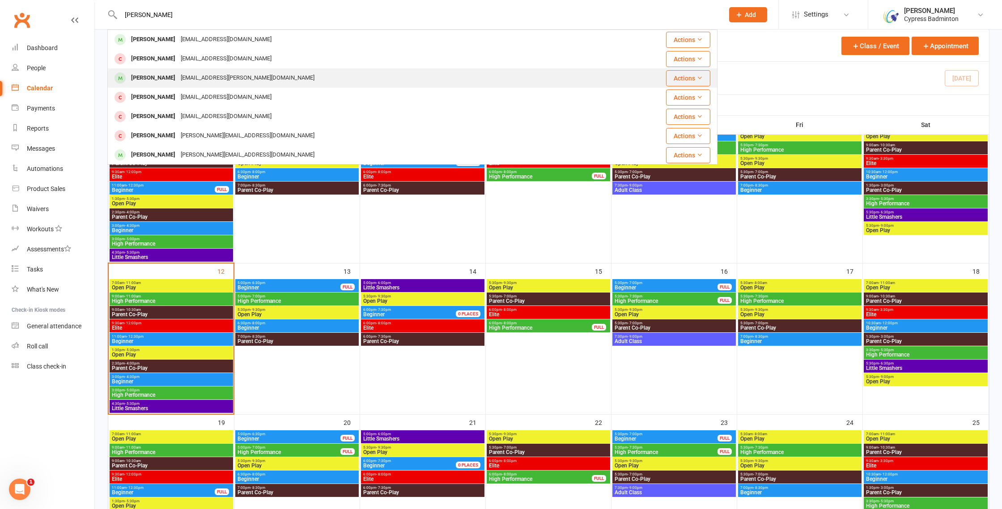
scroll to position [97, 0]
type input "kevin"
click at [192, 80] on div "Whhsiao.kevin@gmail.com" at bounding box center [247, 77] width 139 height 13
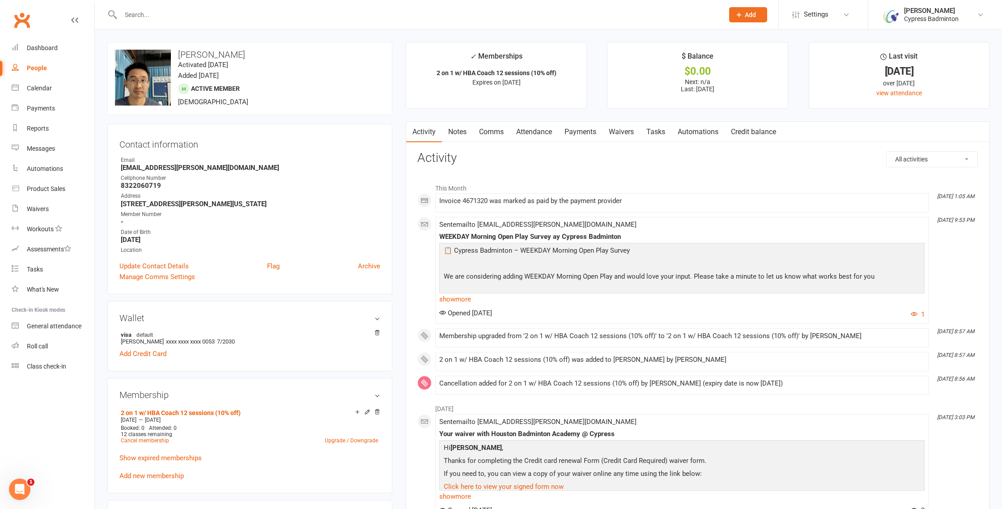
click at [590, 136] on link "Payments" at bounding box center [580, 132] width 44 height 21
